Goal: Task Accomplishment & Management: Manage account settings

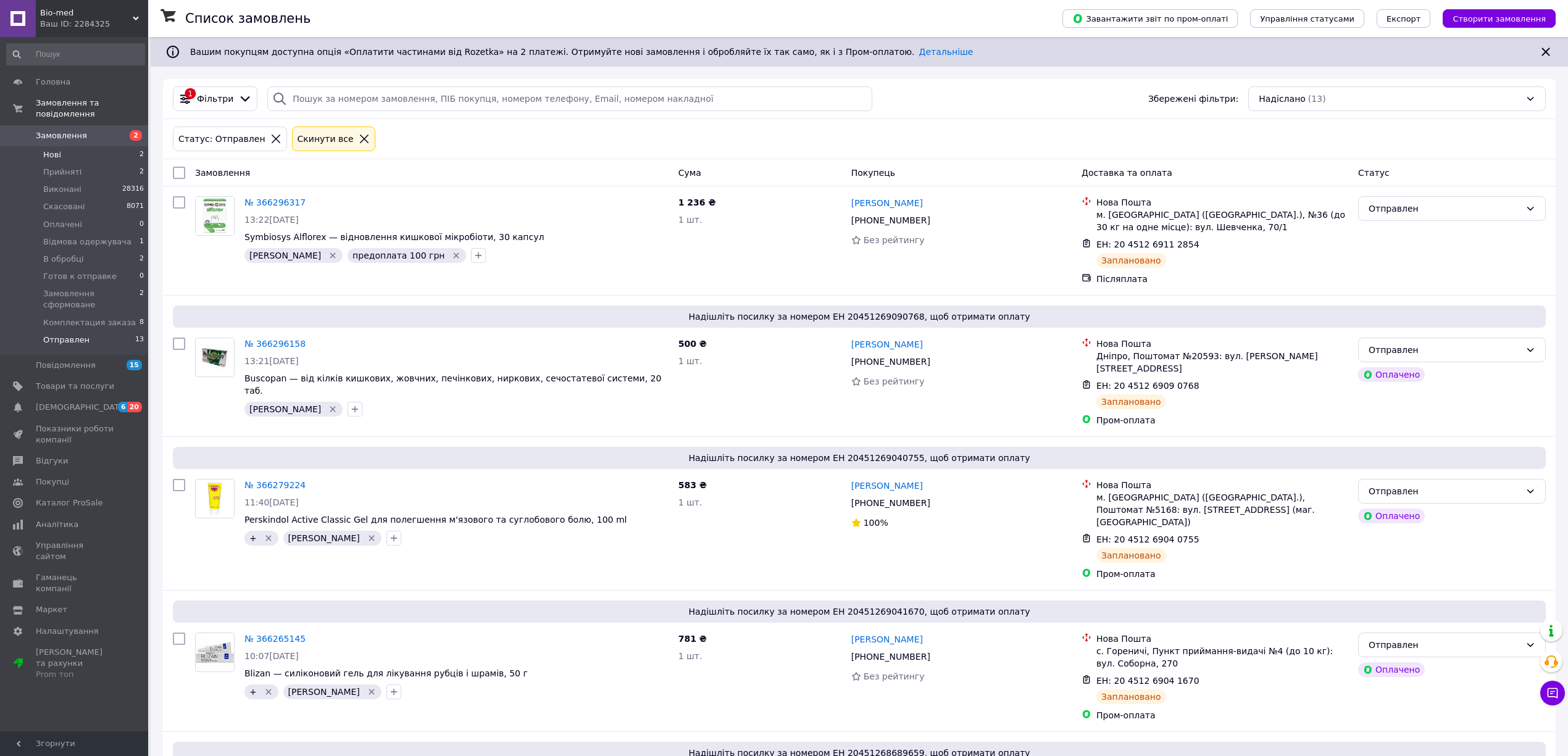
click at [57, 149] on span "Нові" at bounding box center [52, 155] width 18 height 11
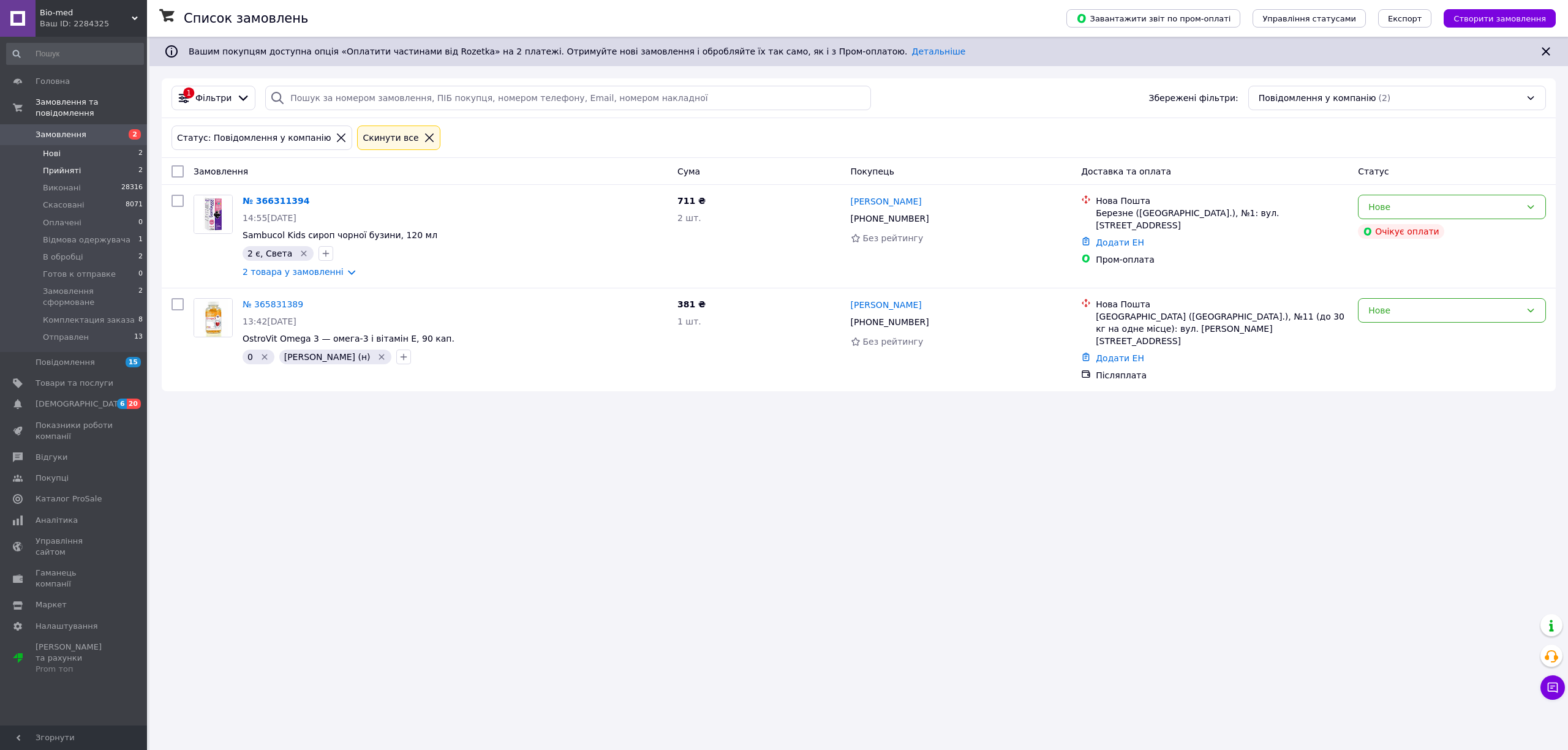
click at [53, 165] on span "Прийняті" at bounding box center [62, 171] width 38 height 11
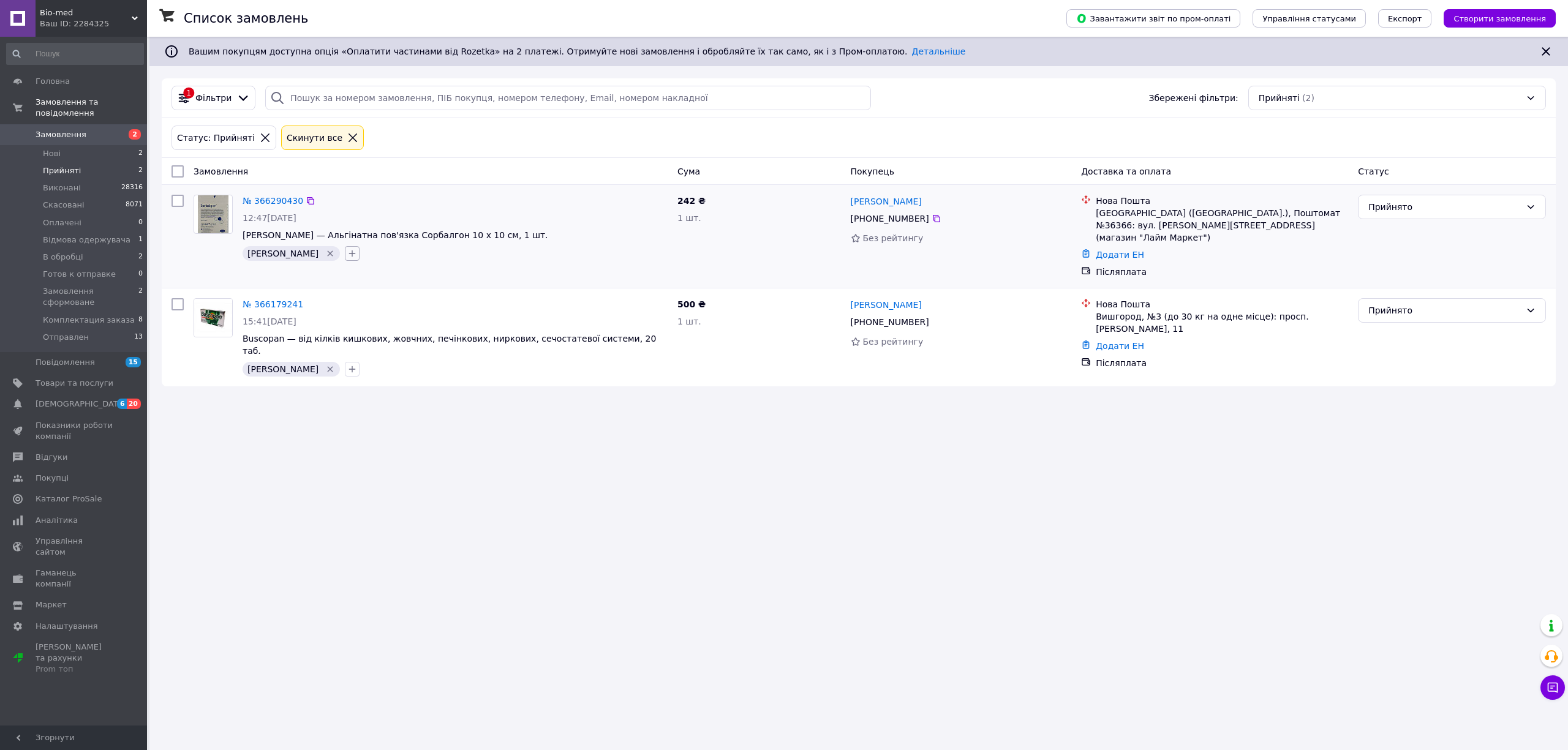
click at [347, 251] on icon "button" at bounding box center [352, 253] width 10 height 10
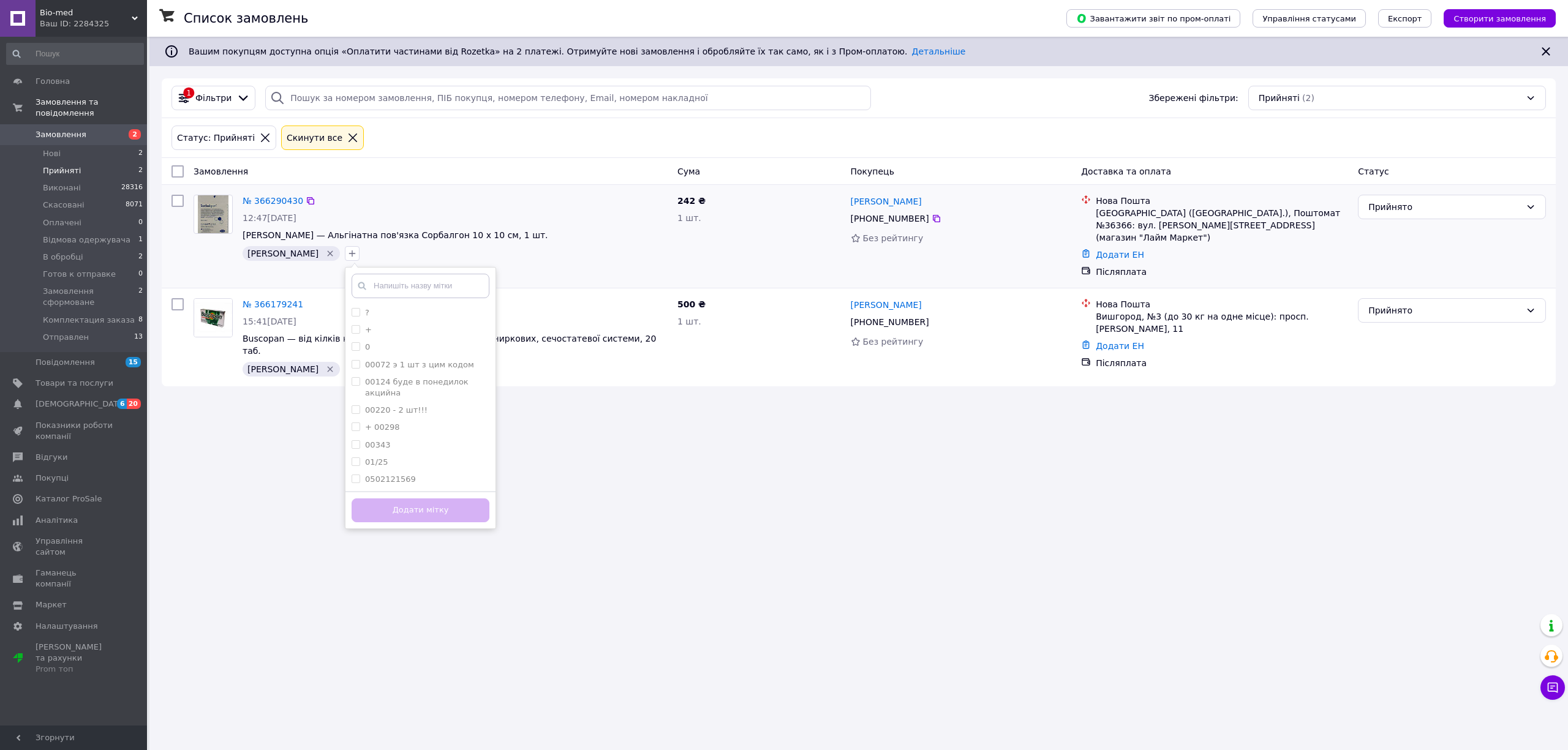
click at [351, 289] on input "text" at bounding box center [420, 286] width 138 height 24
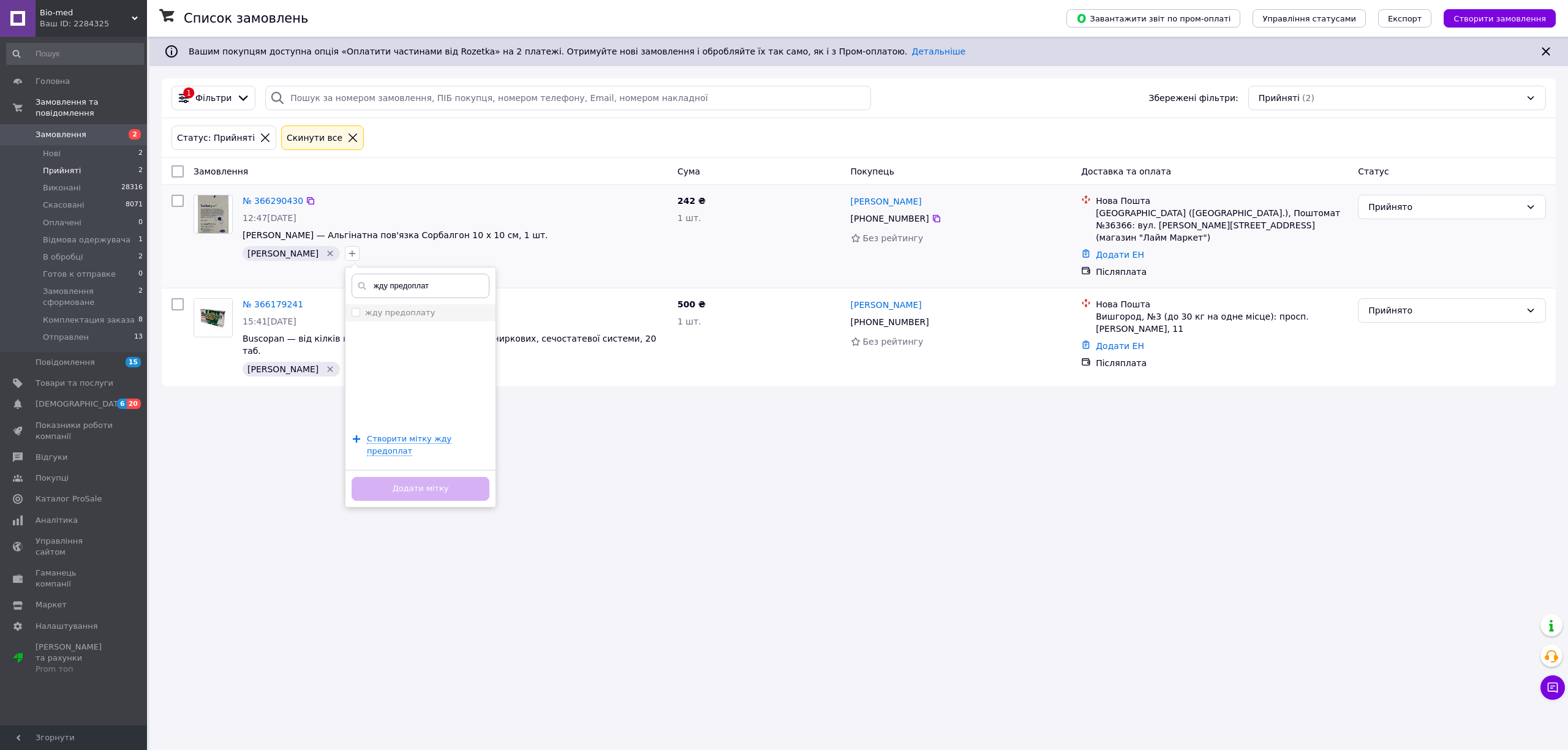
type input "жду предоплат"
click at [351, 312] on input "жду предоплату" at bounding box center [355, 312] width 8 height 8
checkbox input "true"
click at [374, 477] on button "Додати мітку" at bounding box center [420, 489] width 138 height 24
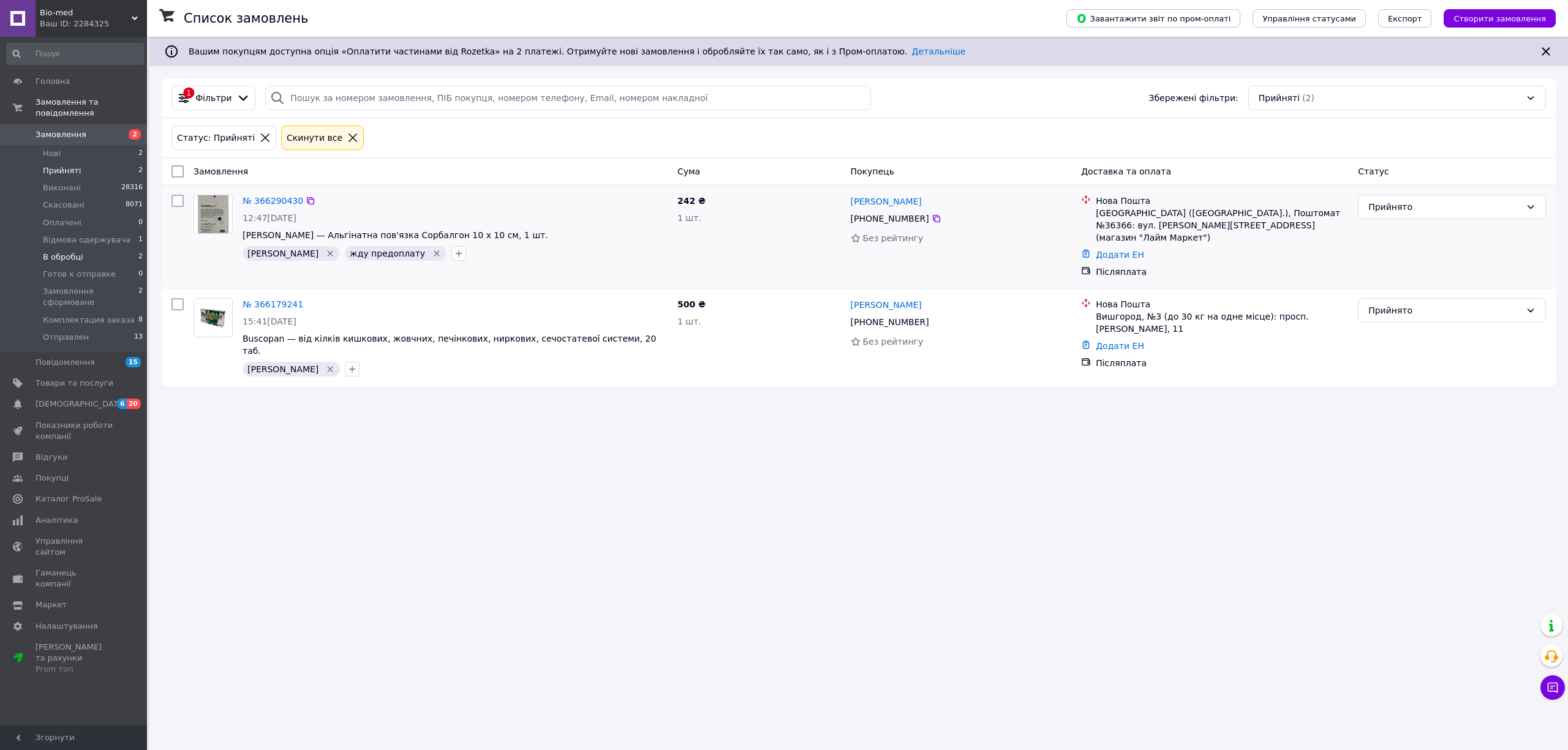
click at [57, 252] on span "В обробці" at bounding box center [63, 257] width 40 height 11
